Goal: Task Accomplishment & Management: Manage account settings

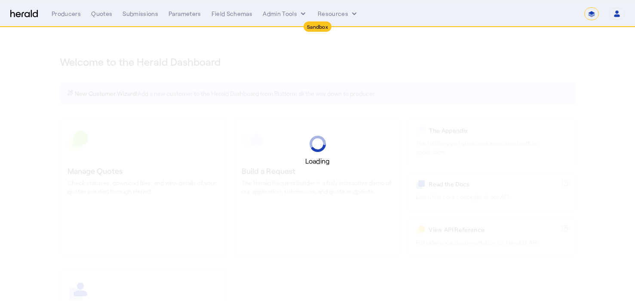
select select "*******"
select select "pfm_2v8p_herald_api"
drag, startPoint x: 285, startPoint y: 21, endPoint x: 285, endPoint y: 12, distance: 9.5
click at [285, 20] on nav "Sandbox Menu Producers Quotes Submissions Parameters Field Schemas Admin Tools …" at bounding box center [317, 13] width 635 height 27
click at [285, 12] on button "Admin Tools" at bounding box center [285, 13] width 45 height 9
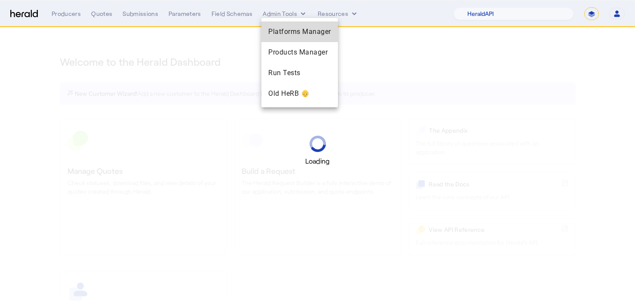
click at [294, 33] on span "Platforms Manager" at bounding box center [299, 32] width 63 height 10
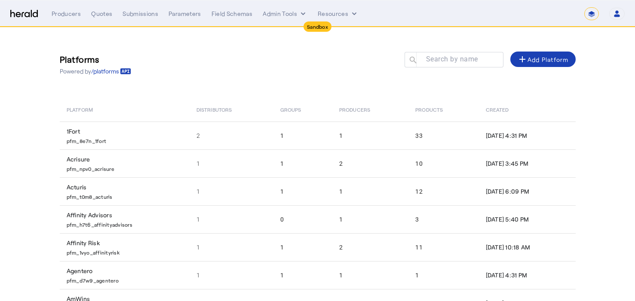
click at [589, 14] on select "**********" at bounding box center [591, 13] width 15 height 13
click at [55, 15] on div "Producers" at bounding box center [66, 13] width 29 height 9
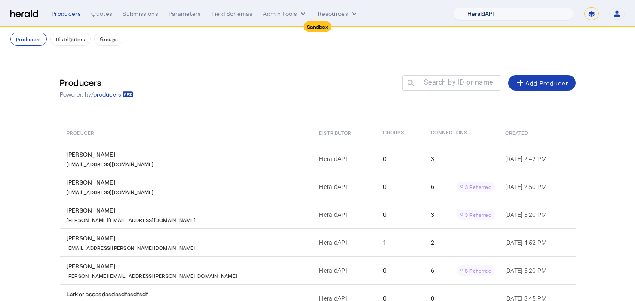
click at [560, 8] on select "1Fort Acrisure Acturis Affinity Advisors Affinity Risk Agentero AmWins Anzen Ao…" at bounding box center [513, 13] width 121 height 13
select select "pfm_fci4_crum_&_forster"
click at [477, 7] on select "1Fort Acrisure Acturis Affinity Advisors Affinity Risk Agentero AmWins Anzen Ao…" at bounding box center [513, 13] width 121 height 13
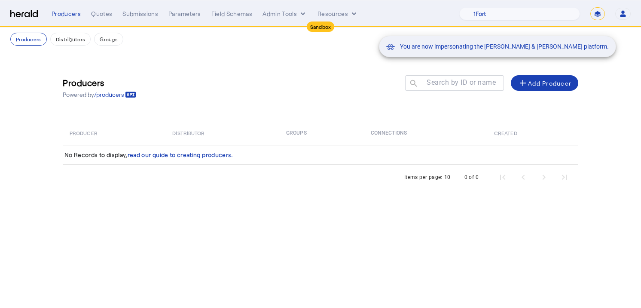
click at [173, 70] on div "You are now impersonating the Crum & Forster platform." at bounding box center [320, 154] width 641 height 308
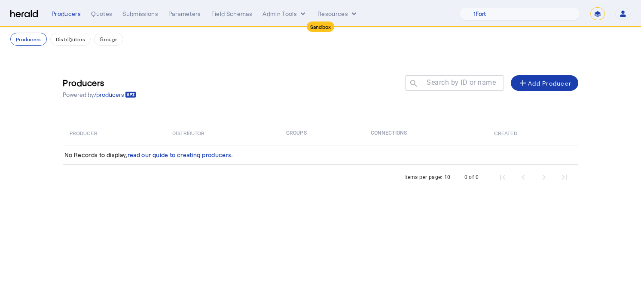
click at [560, 82] on div "add Add Producer" at bounding box center [545, 83] width 54 height 10
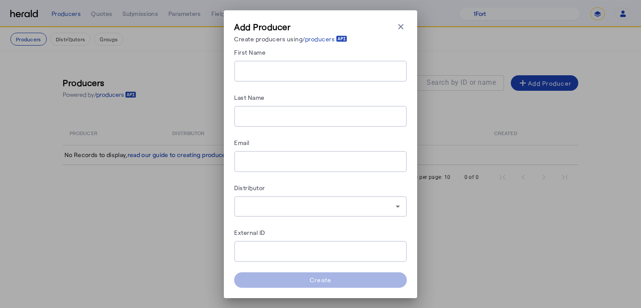
click at [397, 39] on div "Add Producer Create producers using /producers Close modal" at bounding box center [320, 34] width 173 height 26
click at [405, 35] on div "Add Producer Create producers using /producers Close modal" at bounding box center [320, 34] width 173 height 26
click at [404, 29] on icon "button" at bounding box center [401, 26] width 9 height 9
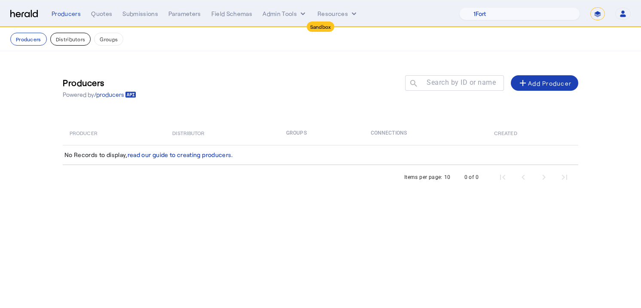
click at [64, 45] on button "Distributors" at bounding box center [70, 39] width 41 height 13
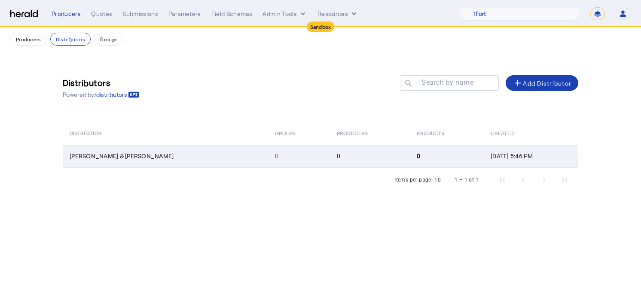
click at [112, 151] on td "[PERSON_NAME] & [PERSON_NAME]" at bounding box center [165, 156] width 205 height 22
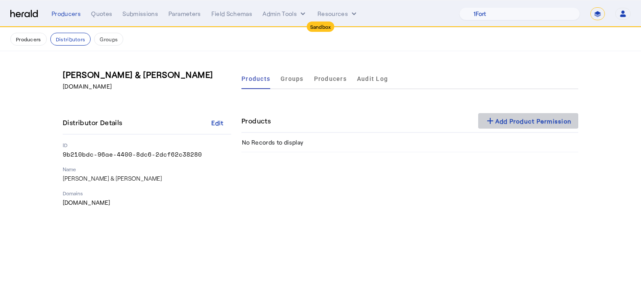
click at [511, 127] on span at bounding box center [528, 120] width 101 height 21
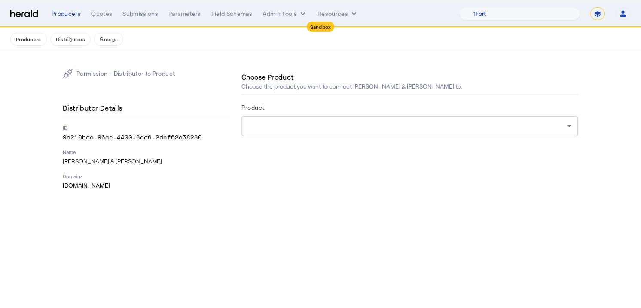
click at [331, 118] on div at bounding box center [409, 126] width 323 height 21
click at [354, 160] on div "Choose Product Choose the product you want to connect Crum & Forster to. Product" at bounding box center [410, 128] width 337 height 121
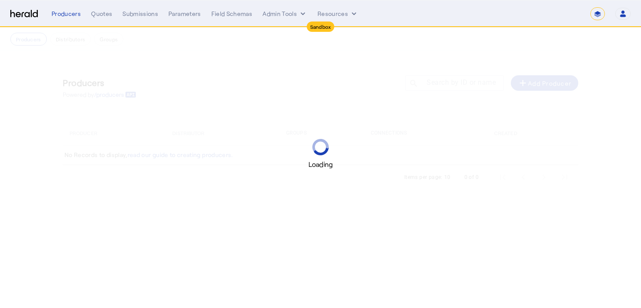
select select "*******"
select select "pfm_fci4_crum_&_forster"
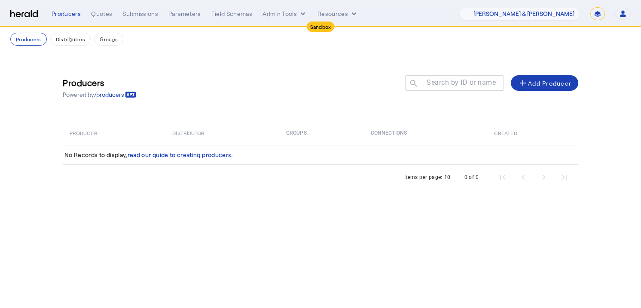
drag, startPoint x: 324, startPoint y: 86, endPoint x: 408, endPoint y: 94, distance: 84.2
click at [324, 86] on div "Producers Powered by /producers Search by ID or name search add Add Producer" at bounding box center [321, 87] width 516 height 39
click at [60, 37] on button "Distributors" at bounding box center [70, 39] width 41 height 13
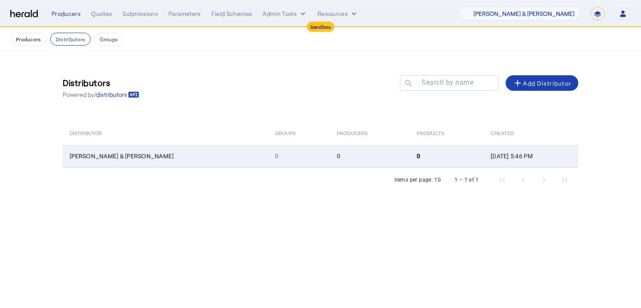
click at [83, 154] on span "[PERSON_NAME] & [PERSON_NAME]" at bounding box center [122, 155] width 104 height 7
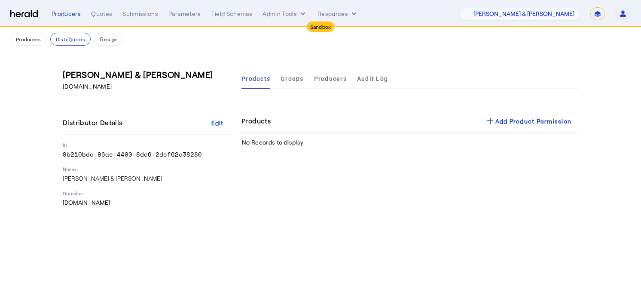
click at [165, 97] on div "[PERSON_NAME] & [PERSON_NAME] [DOMAIN_NAME] Distributor Details Edit ID 9b210bd…" at bounding box center [147, 137] width 169 height 138
click at [530, 106] on div "Products Groups Producers Audit Log Products add Add Product Permission No Reco…" at bounding box center [410, 137] width 337 height 138
click at [530, 122] on div "add Add Product Permission" at bounding box center [528, 121] width 87 height 10
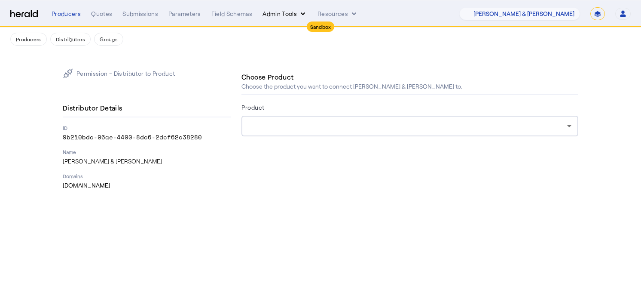
click at [275, 13] on button "Admin Tools" at bounding box center [285, 13] width 45 height 9
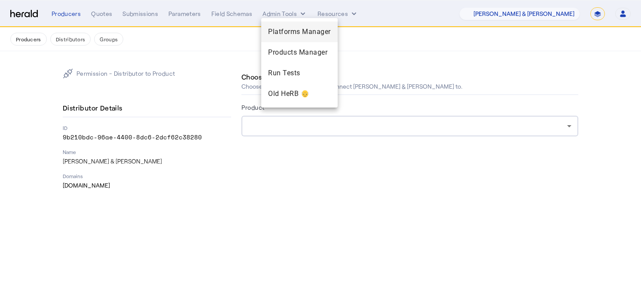
click at [289, 36] on span "Platforms Manager" at bounding box center [299, 32] width 63 height 10
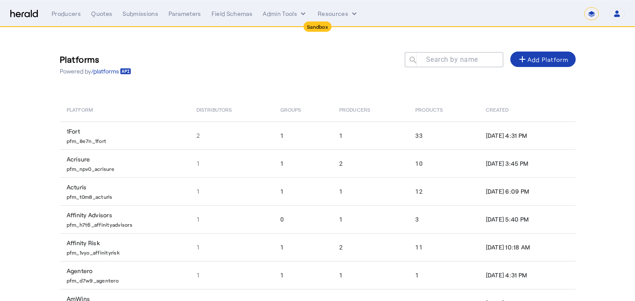
click at [456, 61] on mat-label "Search by name" at bounding box center [452, 59] width 52 height 8
click at [456, 61] on input "Search by name" at bounding box center [457, 59] width 77 height 10
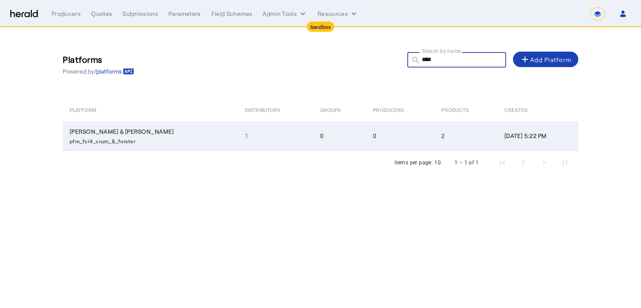
type input "****"
click at [83, 138] on p "pfm_fci4_crum_&_forster" at bounding box center [152, 140] width 165 height 9
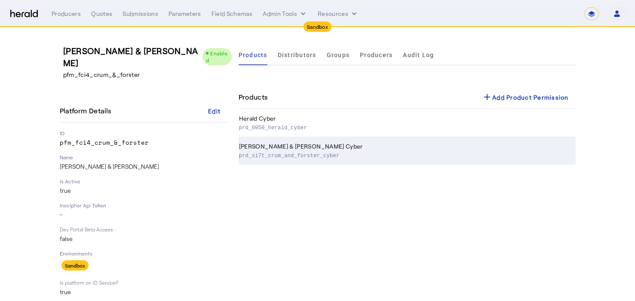
click at [339, 150] on th "[PERSON_NAME] & [PERSON_NAME] Cyber prd_si7t_crum_and_forster_cyber" at bounding box center [407, 151] width 337 height 28
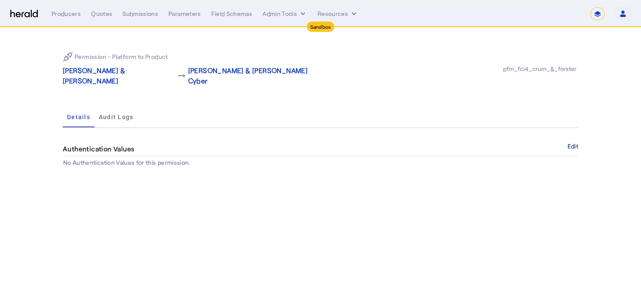
click at [573, 144] on button "Edit" at bounding box center [573, 146] width 11 height 5
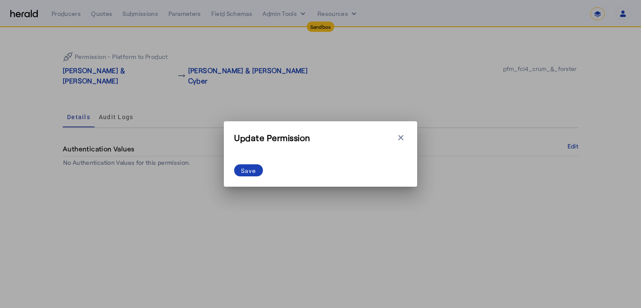
click at [392, 132] on div "Update Permission Close modal" at bounding box center [320, 140] width 173 height 17
click at [404, 140] on icon "button" at bounding box center [401, 137] width 9 height 9
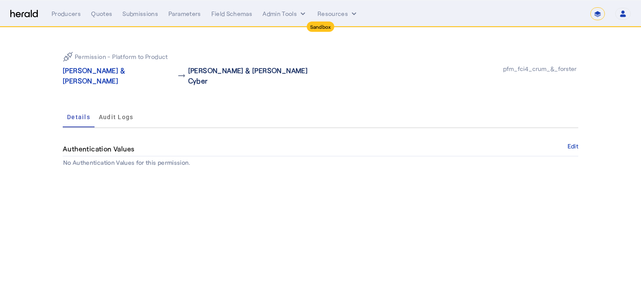
click at [188, 68] on p "[PERSON_NAME] & [PERSON_NAME] Cyber" at bounding box center [254, 75] width 132 height 21
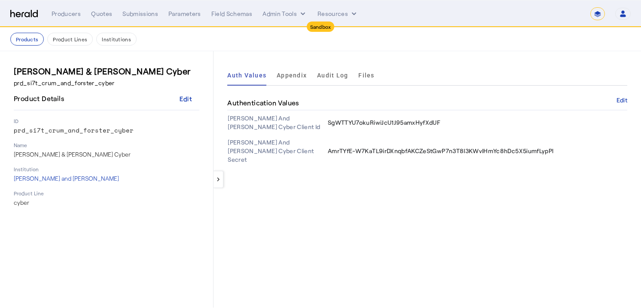
click at [113, 14] on div "Producers Quotes Submissions Parameters Field Schemas Admin Tools Resources" at bounding box center [316, 13] width 529 height 9
click at [277, 16] on button "Admin Tools" at bounding box center [285, 13] width 45 height 9
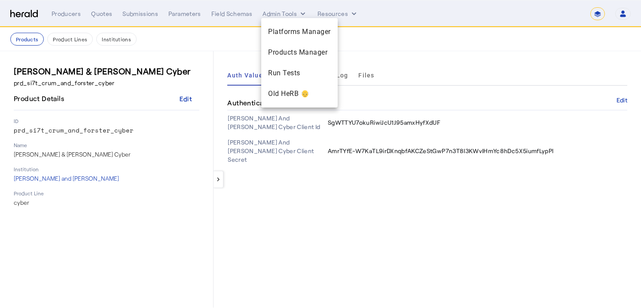
drag, startPoint x: 322, startPoint y: 232, endPoint x: 243, endPoint y: 121, distance: 136.1
click at [321, 231] on div at bounding box center [320, 154] width 641 height 308
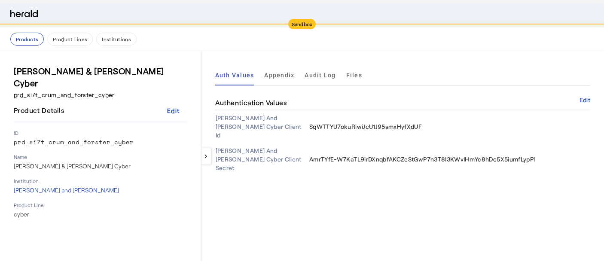
select select "*******"
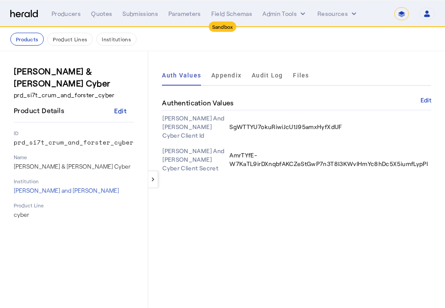
select select "*******"
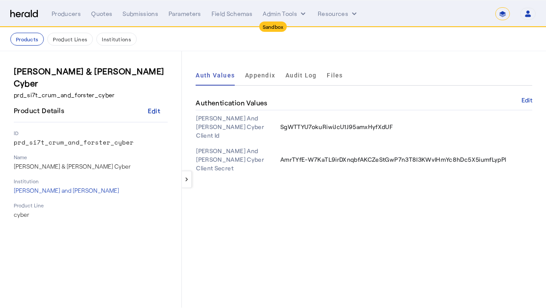
click at [524, 13] on icon "button" at bounding box center [528, 14] width 8 height 8
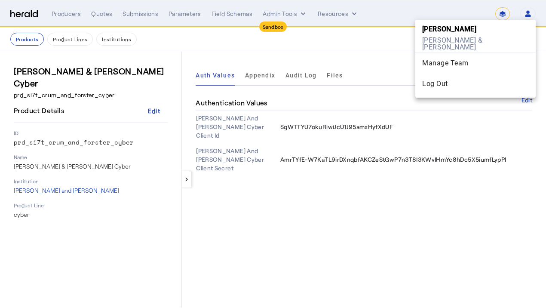
click at [444, 211] on div at bounding box center [273, 154] width 546 height 308
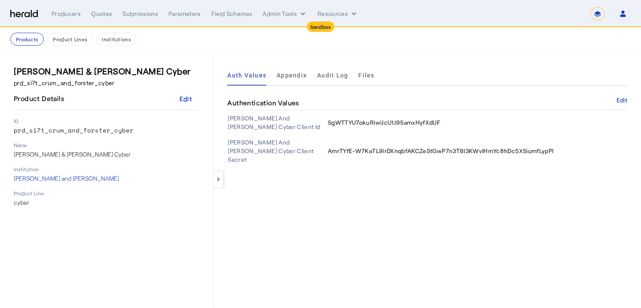
click at [594, 14] on select "**********" at bounding box center [598, 13] width 15 height 13
click at [296, 14] on button "Admin Tools" at bounding box center [285, 13] width 45 height 9
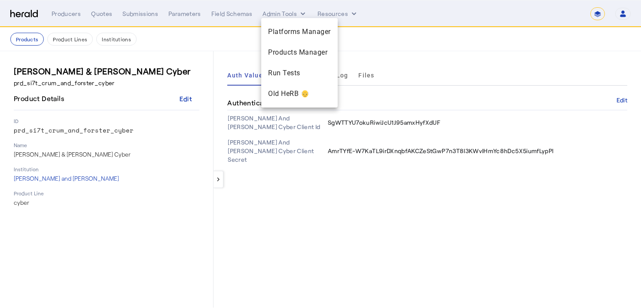
drag, startPoint x: 233, startPoint y: 20, endPoint x: 399, endPoint y: 49, distance: 169.0
click at [399, 49] on div at bounding box center [320, 154] width 641 height 308
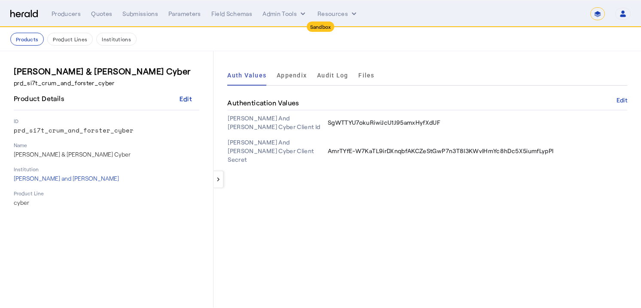
drag, startPoint x: 399, startPoint y: 49, endPoint x: 304, endPoint y: 58, distance: 95.8
click at [304, 58] on div "keyboard_arrow_left Auth Values Appendix Audit Log Files Authentication Values …" at bounding box center [428, 179] width 428 height 256
drag, startPoint x: 304, startPoint y: 58, endPoint x: 220, endPoint y: 178, distance: 146.3
click at [220, 178] on mat-icon "keyboard_arrow_left" at bounding box center [219, 179] width 8 height 8
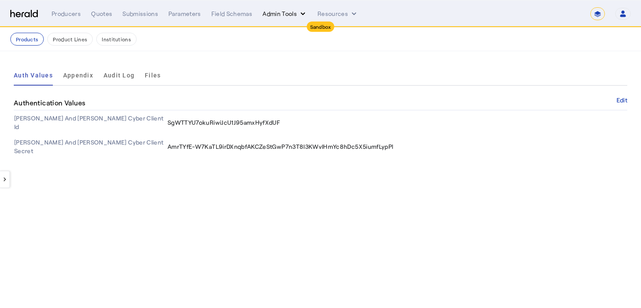
drag, startPoint x: 220, startPoint y: 178, endPoint x: 294, endPoint y: 15, distance: 179.1
click at [294, 15] on button "Admin Tools" at bounding box center [285, 13] width 45 height 9
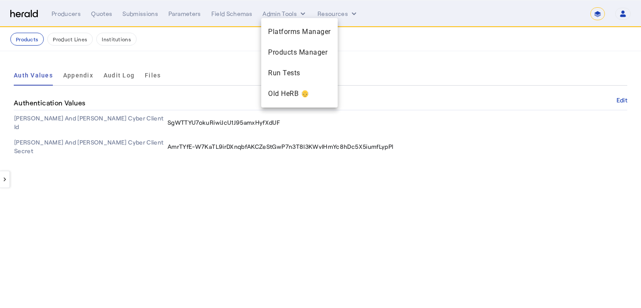
click at [200, 45] on div at bounding box center [320, 154] width 641 height 308
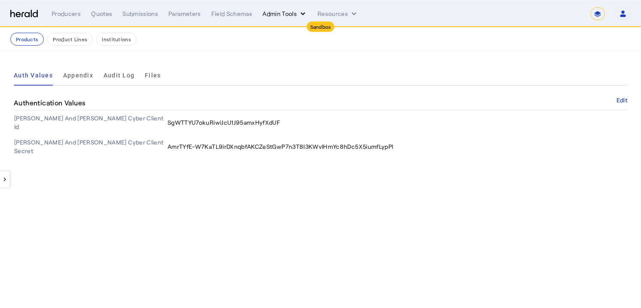
click at [271, 15] on button "Admin Tools" at bounding box center [285, 13] width 45 height 9
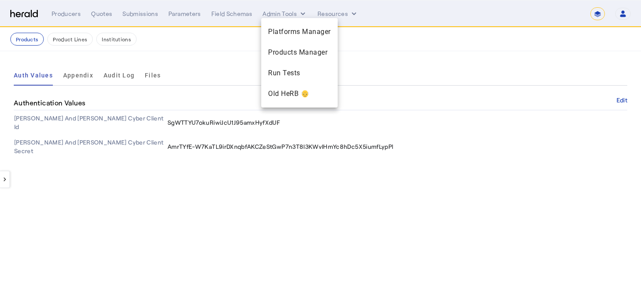
click at [132, 25] on div at bounding box center [320, 154] width 641 height 308
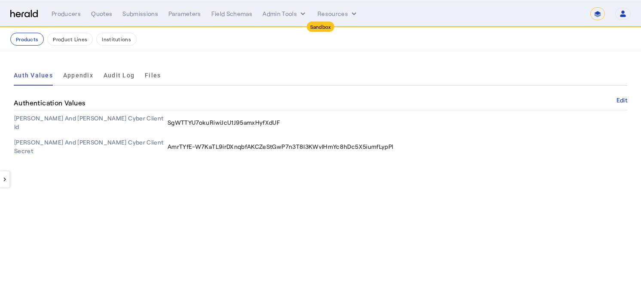
click at [132, 25] on nav "**********" at bounding box center [320, 13] width 641 height 27
click at [83, 10] on div "Producers Quotes Submissions Parameters Field Schemas Admin Tools Resources" at bounding box center [316, 13] width 529 height 9
click at [77, 16] on div "Producers" at bounding box center [66, 13] width 29 height 9
select select "pfm_fci4_crum_&_forster"
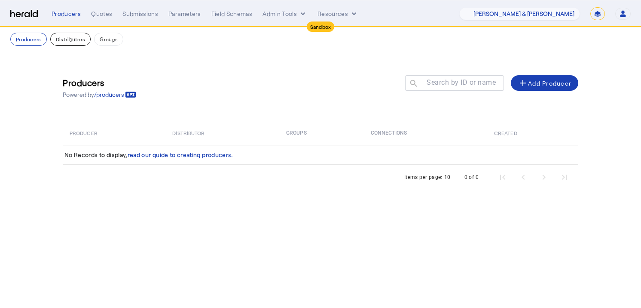
click at [65, 40] on button "Distributors" at bounding box center [70, 39] width 41 height 13
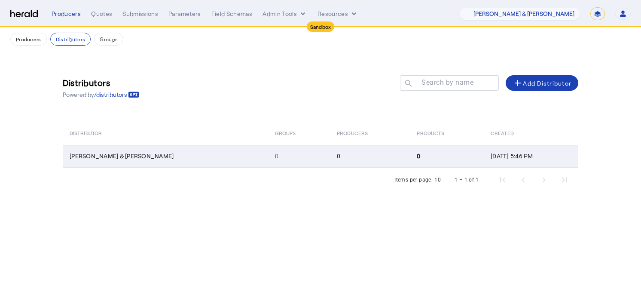
click at [156, 161] on td "[PERSON_NAME] & [PERSON_NAME]" at bounding box center [165, 156] width 205 height 22
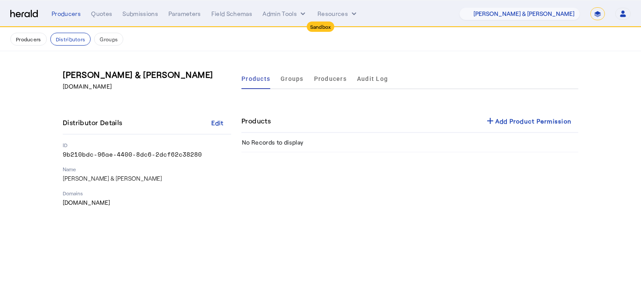
click at [181, 71] on h3 "[PERSON_NAME] & [PERSON_NAME]" at bounding box center [147, 74] width 169 height 12
